Goal: Find specific page/section: Find specific page/section

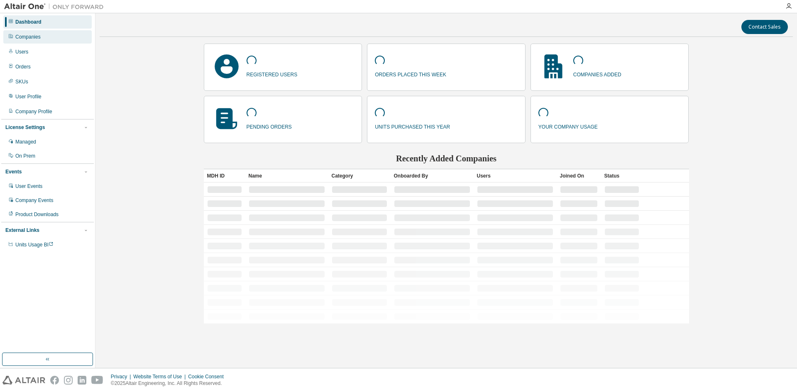
click at [42, 36] on div "Companies" at bounding box center [47, 36] width 88 height 13
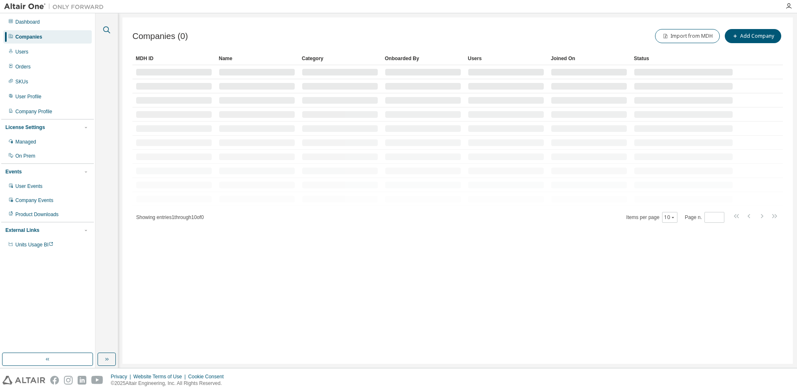
click at [106, 30] on icon "button" at bounding box center [107, 30] width 10 height 10
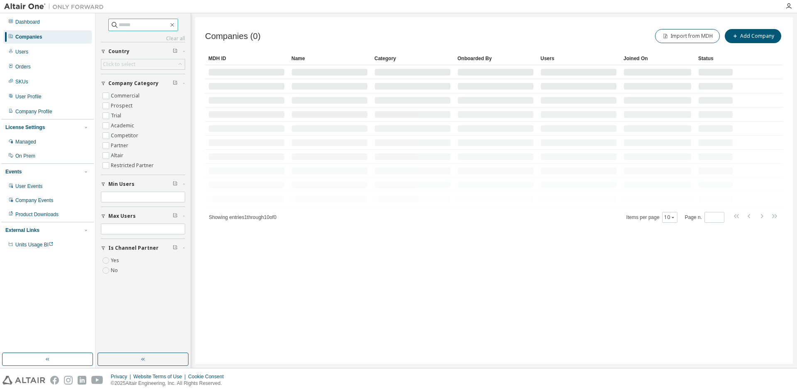
click at [127, 25] on input "text" at bounding box center [144, 25] width 50 height 8
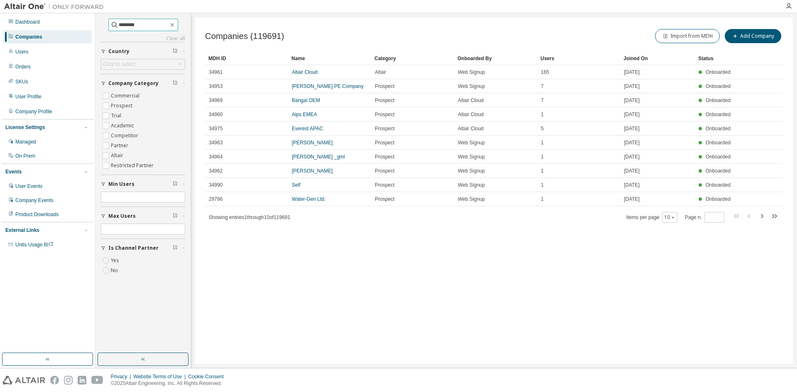
type input "********"
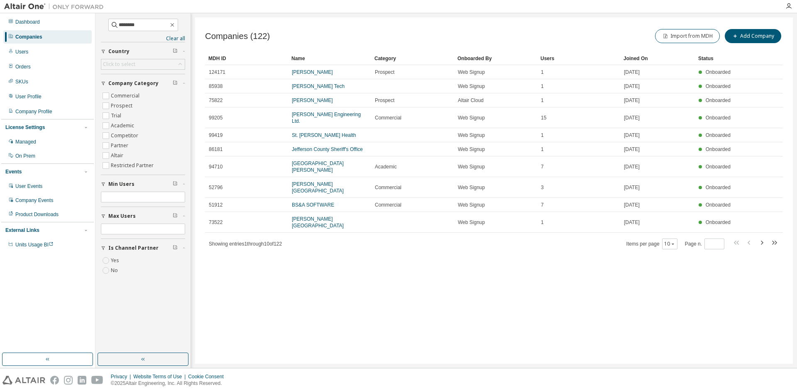
click at [547, 61] on div "Users" at bounding box center [578, 58] width 76 height 13
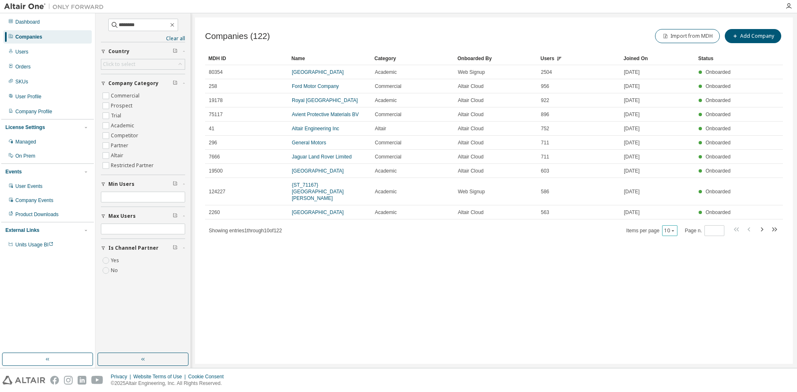
click at [674, 231] on icon "button" at bounding box center [673, 230] width 2 height 1
click at [677, 278] on div "100" at bounding box center [696, 282] width 66 height 10
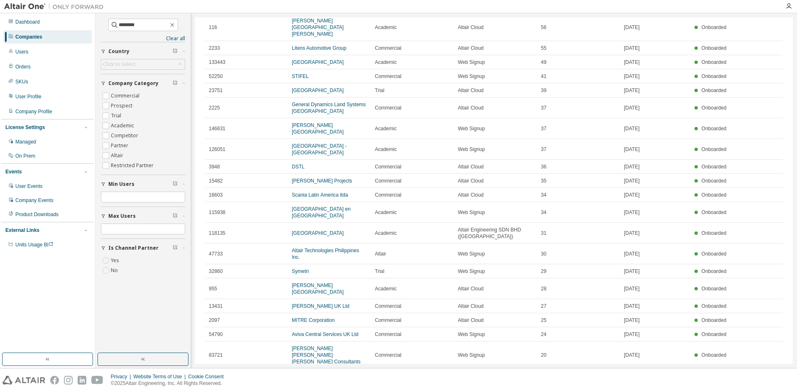
scroll to position [498, 0]
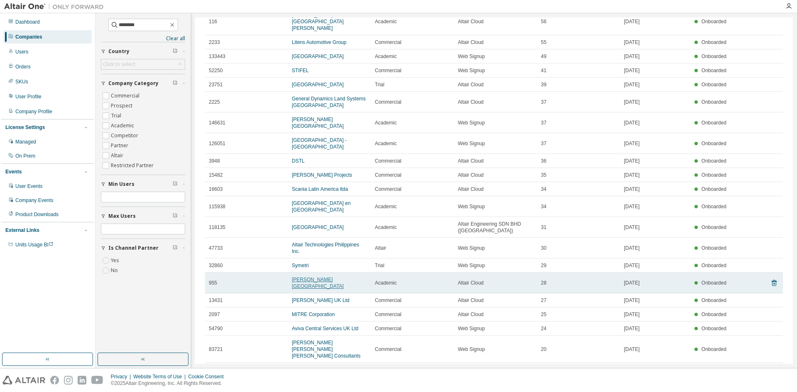
click at [344, 277] on link "Lawrence Technological University" at bounding box center [318, 283] width 52 height 12
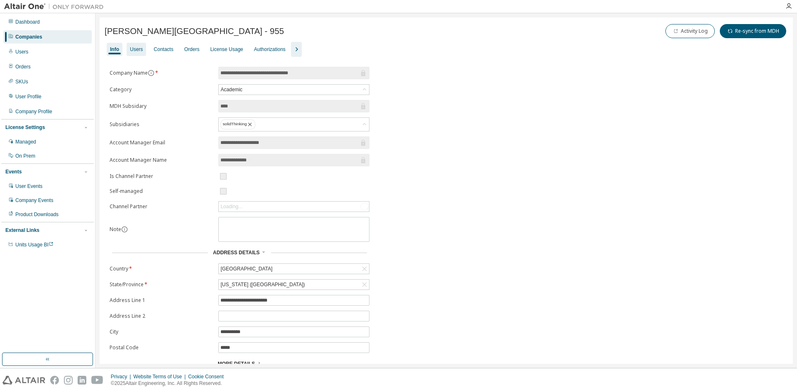
click at [142, 49] on div "Users" at bounding box center [137, 49] width 20 height 13
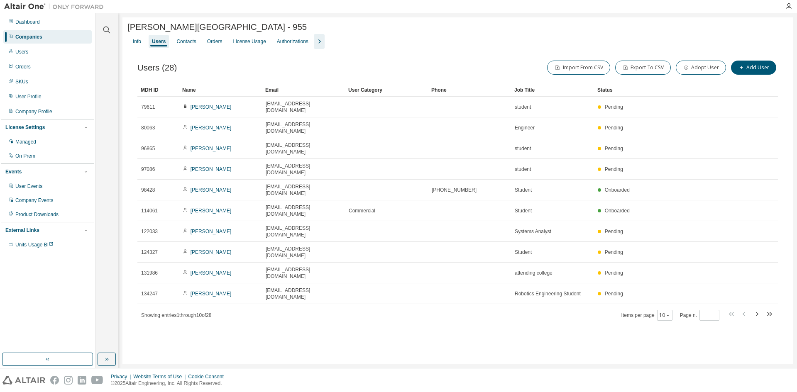
click at [316, 43] on icon "button" at bounding box center [319, 42] width 10 height 10
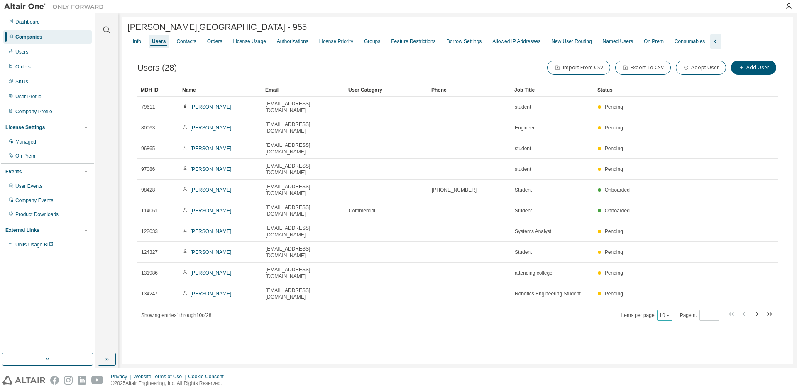
click at [670, 313] on icon "button" at bounding box center [667, 315] width 5 height 5
click at [673, 306] on div "100" at bounding box center [691, 308] width 66 height 10
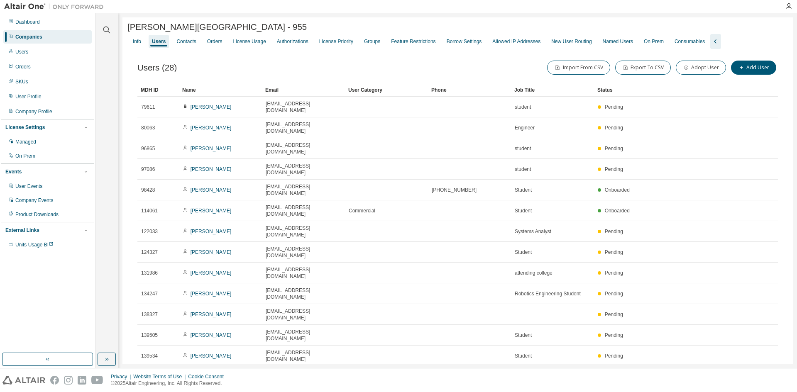
click at [603, 93] on div "Status" at bounding box center [660, 89] width 127 height 13
click at [612, 93] on div "Status" at bounding box center [660, 89] width 127 height 13
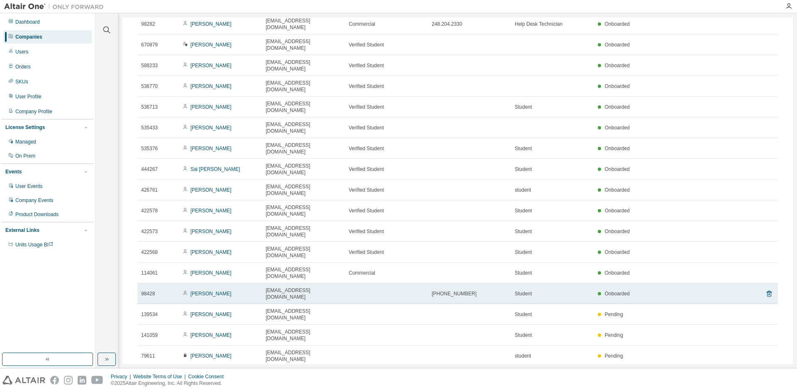
scroll to position [42, 0]
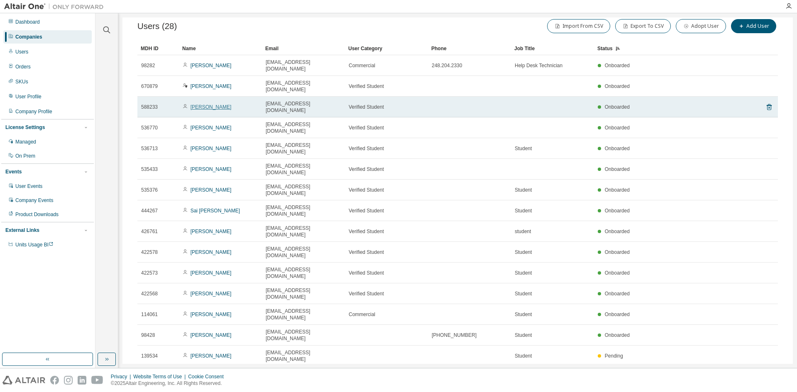
click at [220, 104] on link "Surya Mikkilineni" at bounding box center [211, 107] width 41 height 6
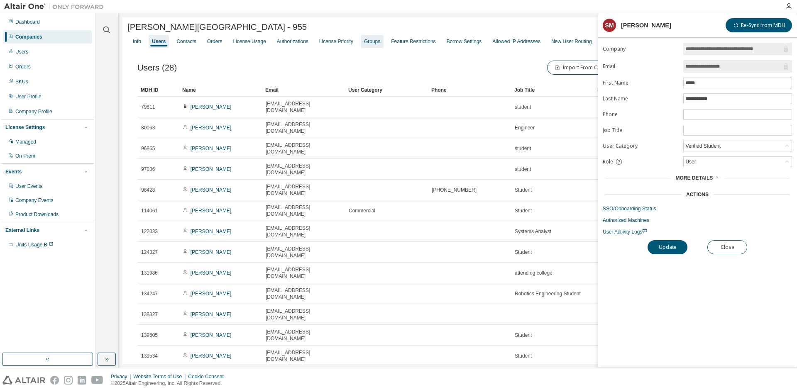
click at [373, 45] on div "Groups" at bounding box center [372, 41] width 16 height 7
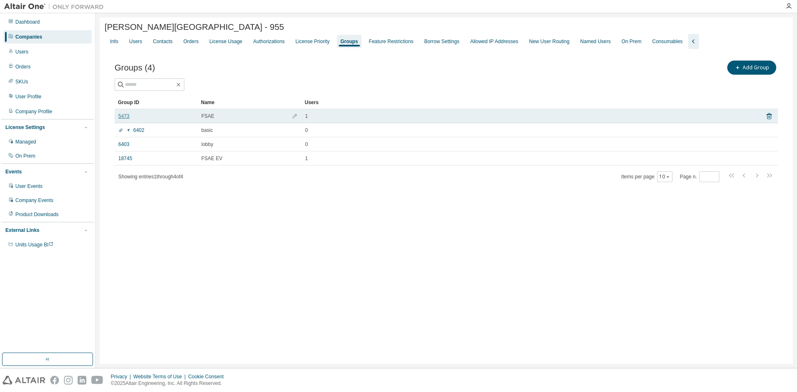
click at [121, 118] on link "5473" at bounding box center [123, 116] width 11 height 7
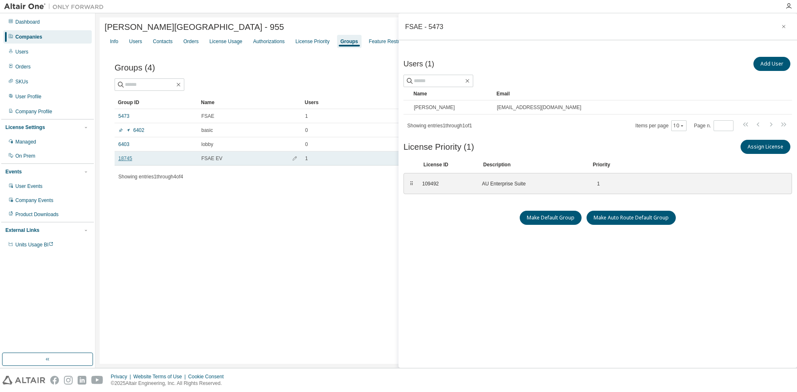
click at [126, 160] on link "18745" at bounding box center [125, 158] width 14 height 7
